Goal: Task Accomplishment & Management: Manage account settings

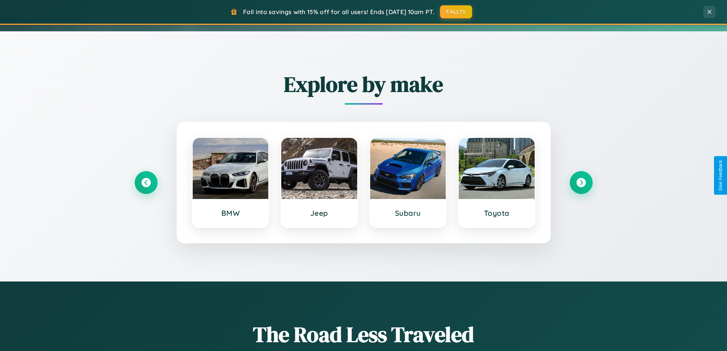
scroll to position [525, 0]
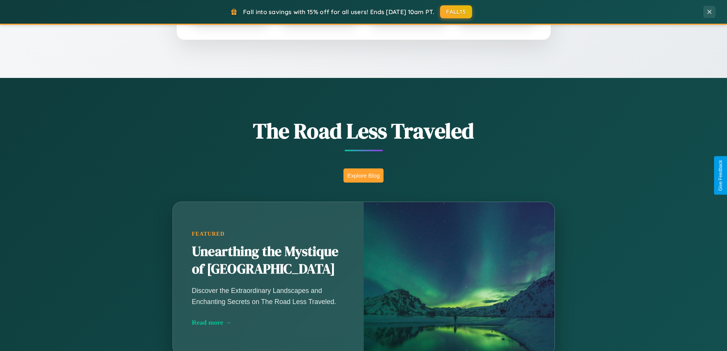
click at [363, 175] on button "Explore Blog" at bounding box center [363, 175] width 40 height 14
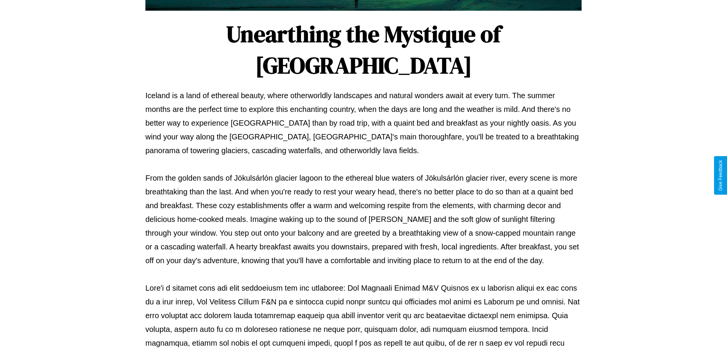
scroll to position [247, 0]
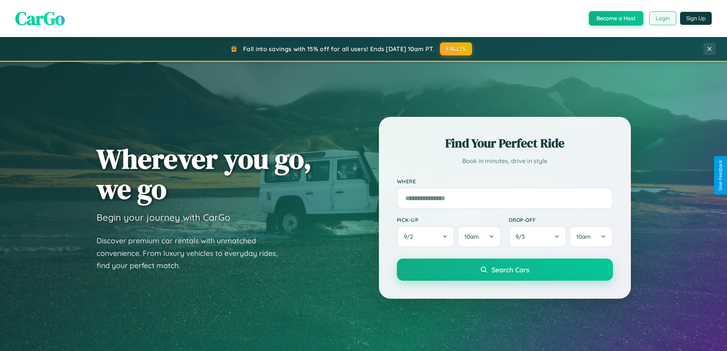
click at [662, 18] on button "Login" at bounding box center [662, 18] width 27 height 14
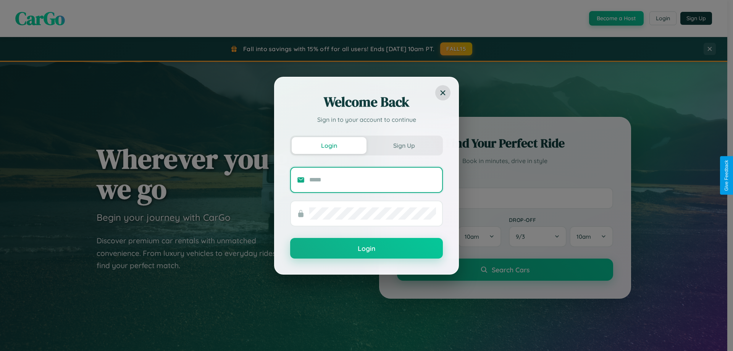
click at [372, 179] on input "text" at bounding box center [372, 180] width 127 height 12
type input "**********"
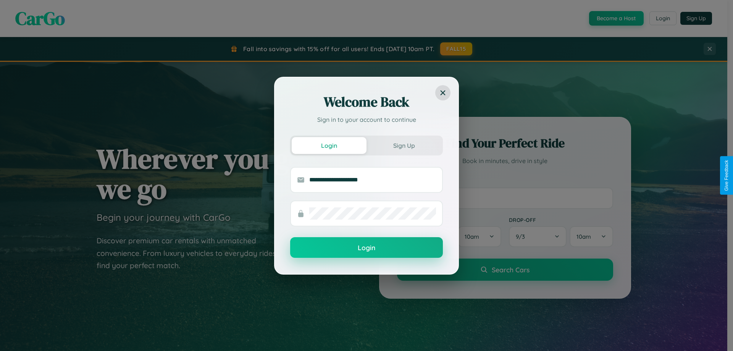
click at [366, 248] on button "Login" at bounding box center [366, 247] width 153 height 21
